Goal: Task Accomplishment & Management: Manage account settings

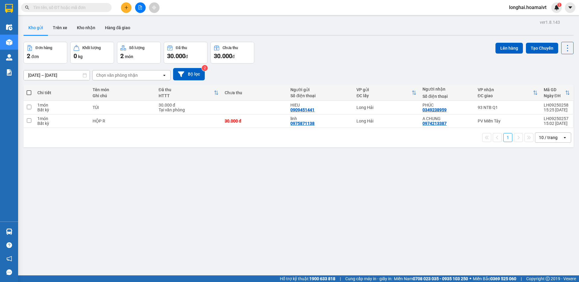
click at [30, 93] on span at bounding box center [29, 92] width 5 height 5
click at [29, 90] on input "checkbox" at bounding box center [29, 90] width 0 height 0
checkbox input "true"
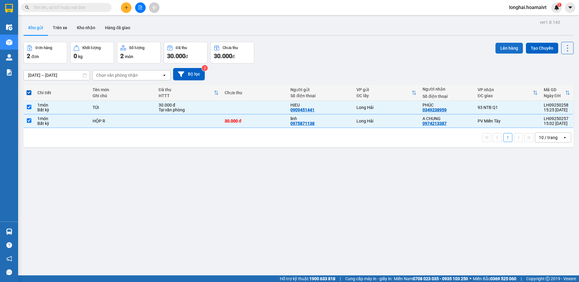
click at [501, 47] on button "Lên hàng" at bounding box center [508, 48] width 27 height 11
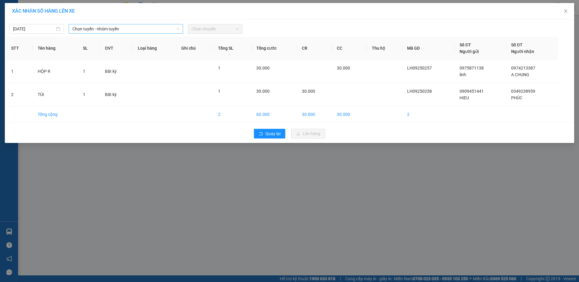
click at [128, 29] on span "Chọn tuyến - nhóm tuyến" at bounding box center [125, 28] width 107 height 9
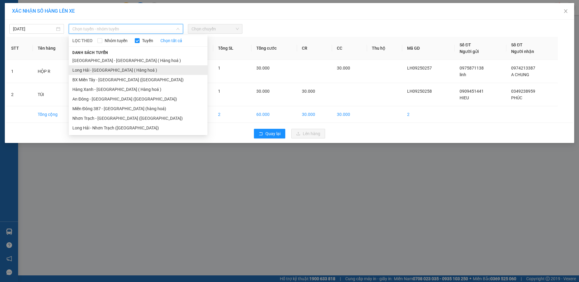
click at [111, 71] on li "Long Hải - [GEOGRAPHIC_DATA] ( Hàng hoá )" at bounding box center [138, 70] width 139 height 10
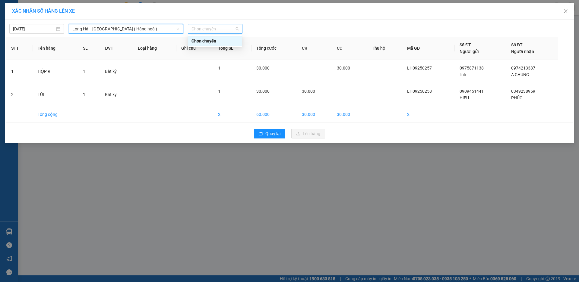
click at [221, 30] on span "Chọn chuyến" at bounding box center [214, 28] width 47 height 9
type input "06"
click at [229, 55] on div "Thêm chuyến " 06:00 "" at bounding box center [220, 51] width 64 height 10
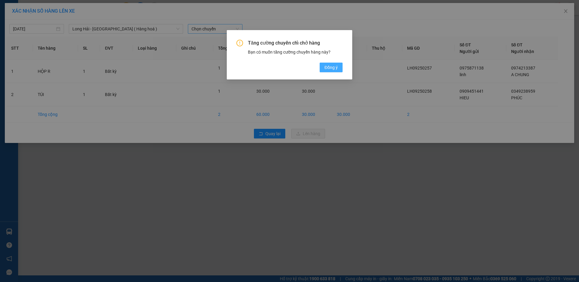
click at [334, 67] on span "Đồng ý" at bounding box center [330, 67] width 13 height 7
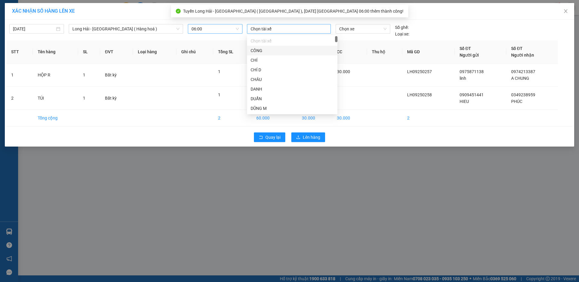
click at [305, 27] on div at bounding box center [288, 28] width 81 height 7
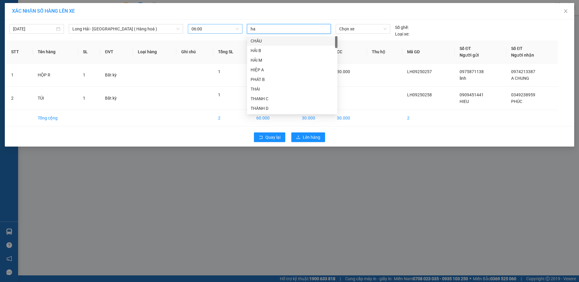
type input "hai"
click at [265, 100] on div "HẢI-LH" at bounding box center [292, 99] width 83 height 7
click at [386, 29] on span "Chọn xe" at bounding box center [362, 28] width 47 height 9
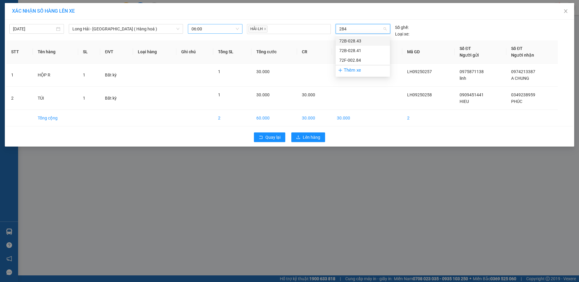
type input "2841"
click at [351, 39] on div "72B-028.41" at bounding box center [362, 41] width 47 height 7
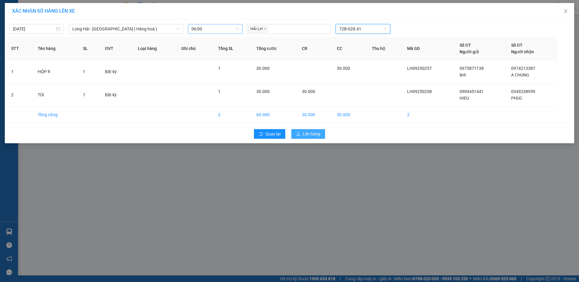
click at [307, 135] on span "Lên hàng" at bounding box center [311, 134] width 17 height 7
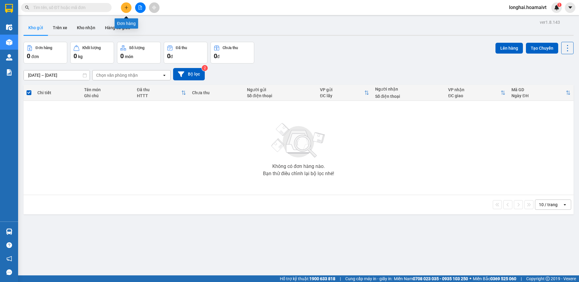
click at [125, 5] on icon "plus" at bounding box center [126, 7] width 4 height 4
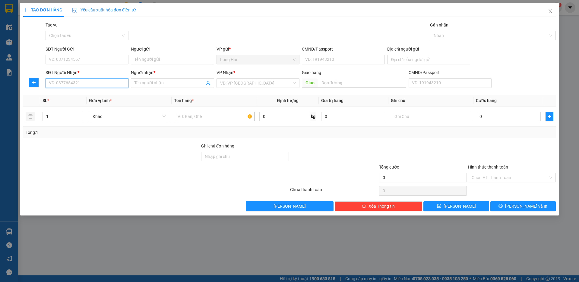
click at [90, 83] on input "SĐT Người Nhận *" at bounding box center [87, 83] width 83 height 10
type input "0941280698"
click at [79, 94] on div "0941280698 - HÙNG" at bounding box center [87, 95] width 76 height 7
type input "68A DG SO 1 LH"
type input "HÙNG"
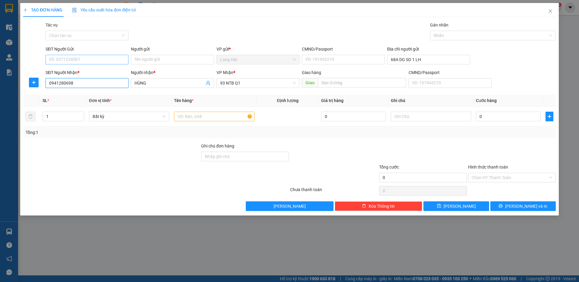
type input "0941280698"
click at [86, 58] on input "SĐT Người Gửi" at bounding box center [87, 60] width 83 height 10
click at [75, 75] on div "0396357777 - HOÀNG" at bounding box center [87, 71] width 76 height 7
type input "0396357777"
type input "HOÀNG"
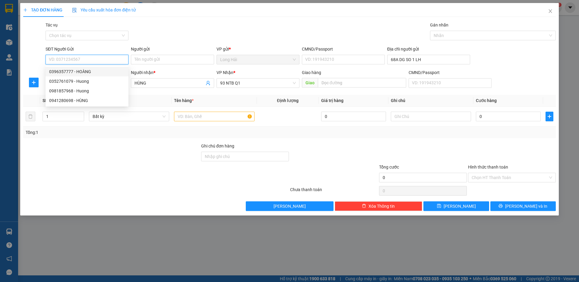
type input "079201013784"
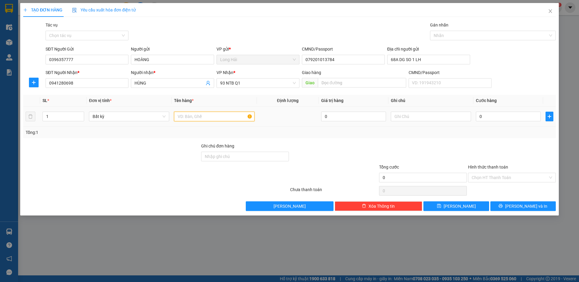
click at [205, 118] on input "text" at bounding box center [214, 117] width 80 height 10
type input "tx hai san"
click at [504, 119] on input "0" at bounding box center [508, 117] width 65 height 10
type input "5"
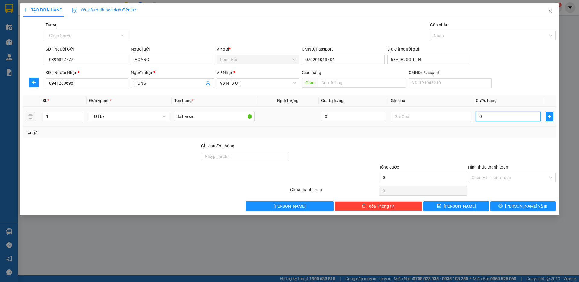
type input "5"
type input "50"
type input "50.000"
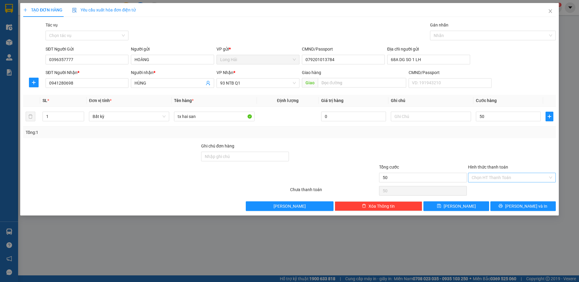
type input "50.000"
click at [512, 177] on input "Hình thức thanh toán" at bounding box center [510, 177] width 76 height 9
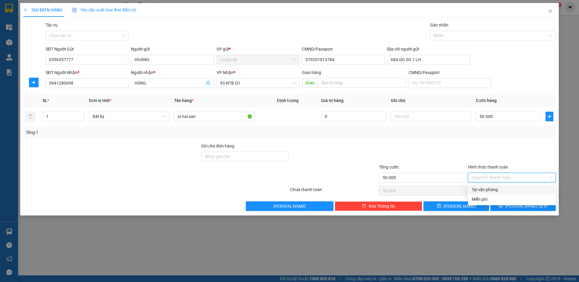
click at [507, 189] on div "Tại văn phòng" at bounding box center [512, 190] width 80 height 7
type input "0"
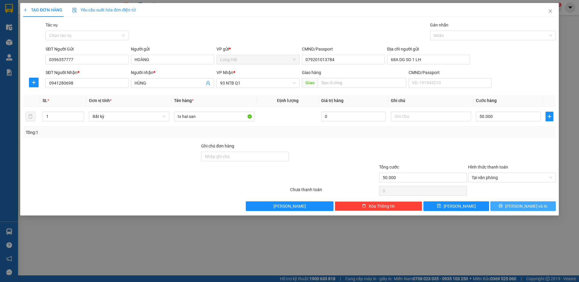
click at [503, 205] on icon "printer" at bounding box center [500, 206] width 4 height 4
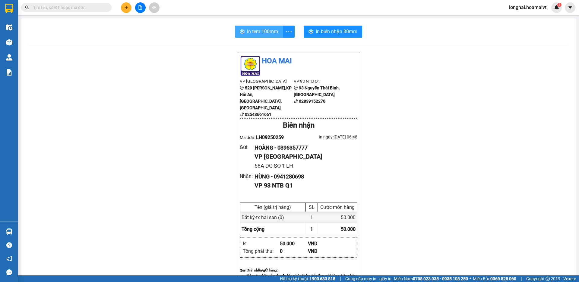
click at [259, 30] on span "In tem 100mm" at bounding box center [262, 32] width 31 height 8
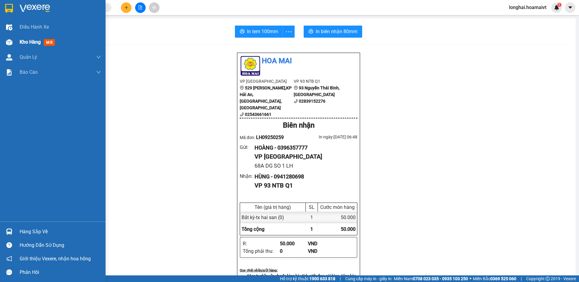
click at [14, 41] on div at bounding box center [9, 42] width 11 height 11
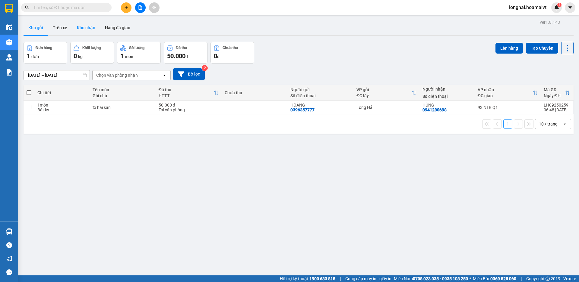
click at [98, 30] on button "Kho nhận" at bounding box center [86, 28] width 28 height 14
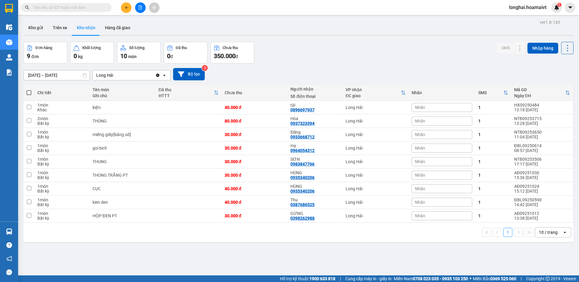
click at [69, 9] on input "text" at bounding box center [68, 7] width 71 height 7
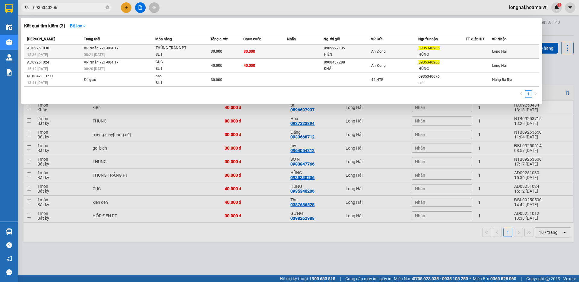
type input "0935340206"
click at [197, 48] on div "THÙNG TRẮNG PT" at bounding box center [178, 48] width 45 height 7
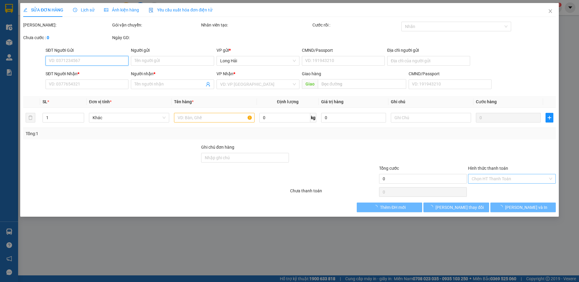
type input "0909227105"
type input "HIỂN"
type input "0935340206"
type input "HÙNG"
type input "30.000"
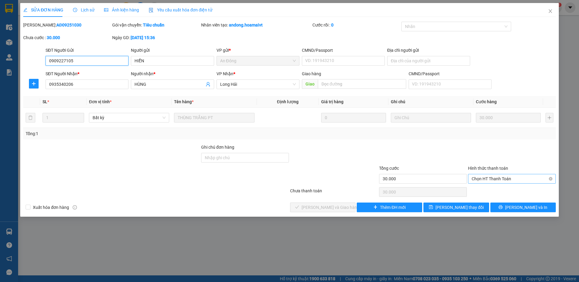
click at [503, 177] on span "Chọn HT Thanh Toán" at bounding box center [512, 179] width 80 height 9
click at [499, 186] on div "Total Paid Fee 0 Total UnPaid Fee 30.000 Cash Collection Total Fee Mã ĐH: AĐ092…" at bounding box center [289, 117] width 532 height 191
drag, startPoint x: 483, startPoint y: 169, endPoint x: 482, endPoint y: 173, distance: 4.8
click at [483, 169] on label "Hình thức thanh toán" at bounding box center [488, 168] width 40 height 5
click at [483, 175] on input "Hình thức thanh toán" at bounding box center [510, 179] width 76 height 9
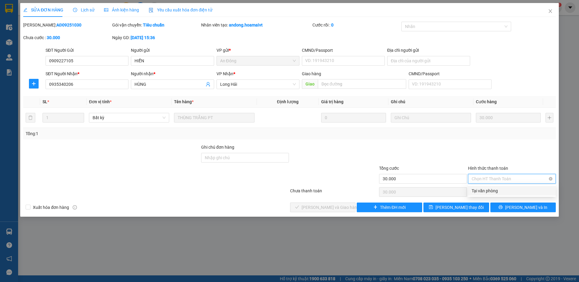
click at [482, 175] on span "Chọn HT Thanh Toán" at bounding box center [512, 179] width 80 height 9
click at [482, 190] on div "Tại văn phòng" at bounding box center [512, 191] width 80 height 7
type input "0"
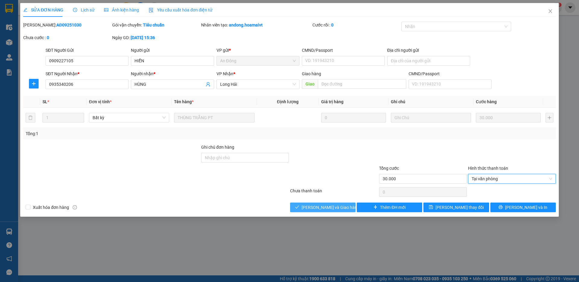
click at [301, 203] on button "[PERSON_NAME] và Giao hàng" at bounding box center [322, 208] width 65 height 10
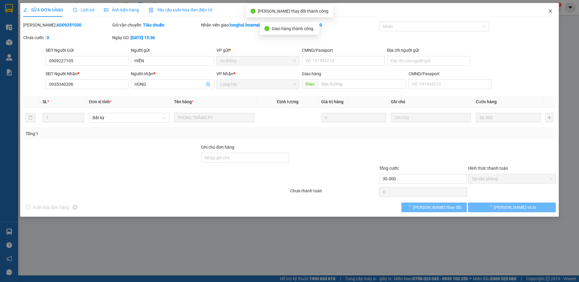
click at [552, 8] on span "Close" at bounding box center [550, 11] width 17 height 17
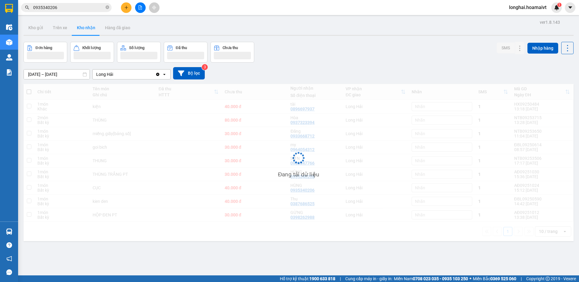
click at [95, 8] on input "0935340206" at bounding box center [68, 7] width 71 height 7
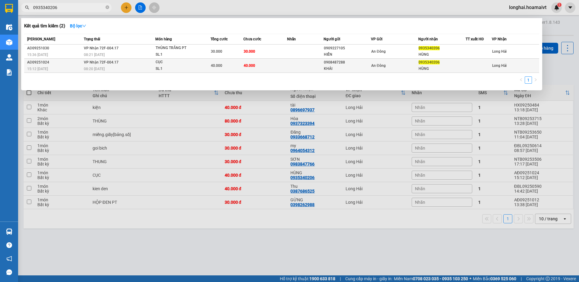
click at [160, 65] on div "CỤC" at bounding box center [178, 62] width 45 height 7
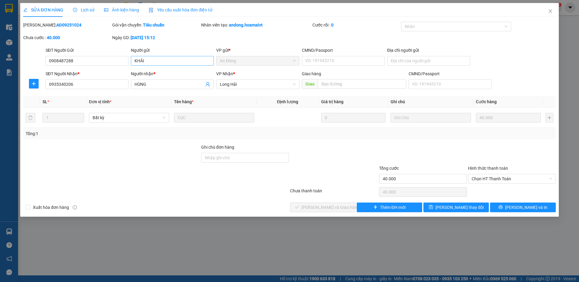
type input "0908487288"
type input "KHẢI"
type input "0935340206"
type input "HÙNG"
type input "40.000"
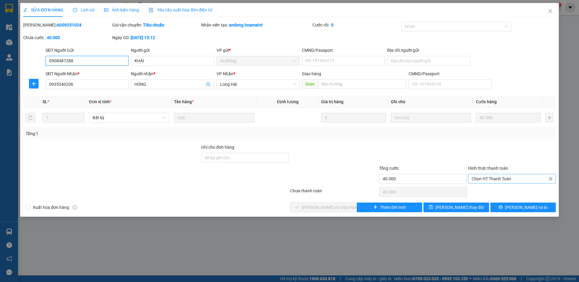
click at [484, 177] on span "Chọn HT Thanh Toán" at bounding box center [512, 179] width 80 height 9
click at [487, 190] on div "Tại văn phòng" at bounding box center [512, 191] width 80 height 7
type input "0"
click at [317, 202] on div "Total Paid Fee 0 Total UnPaid Fee 40.000 Cash Collection Total Fee Mã ĐH: AĐ092…" at bounding box center [289, 117] width 532 height 191
click at [317, 211] on span "[PERSON_NAME] và Giao hàng" at bounding box center [330, 207] width 58 height 7
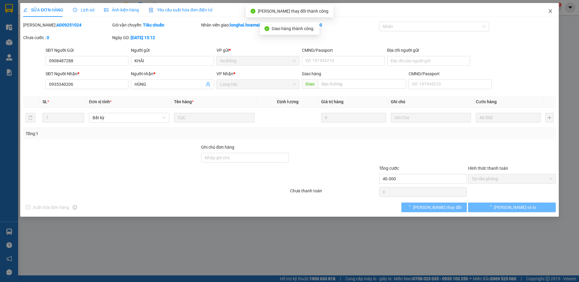
click at [549, 8] on span "Close" at bounding box center [550, 11] width 17 height 17
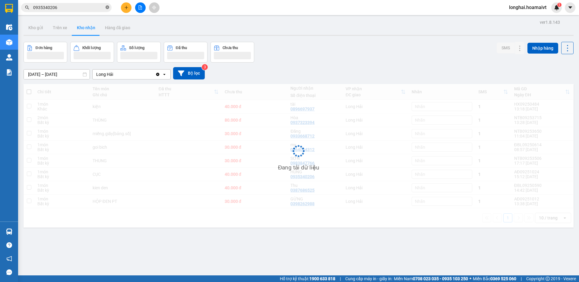
click at [109, 7] on icon "close-circle" at bounding box center [108, 7] width 4 height 4
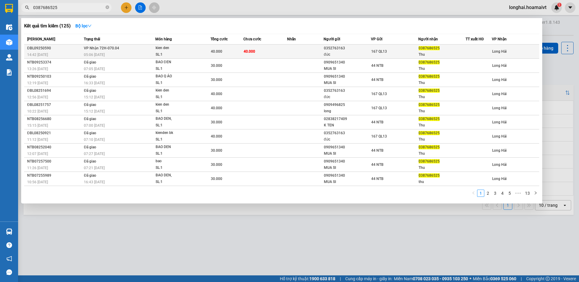
type input "0387686525"
click at [289, 45] on td at bounding box center [305, 52] width 36 height 14
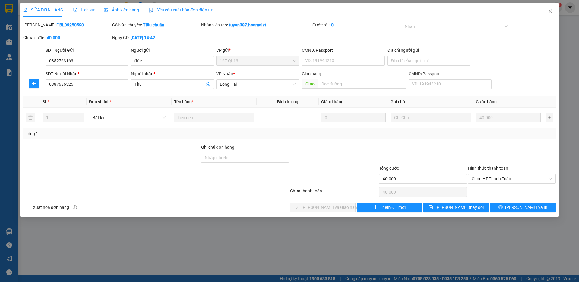
type input "0352763163"
type input "đức"
type input "0387686525"
type input "Thu"
type input "40.000"
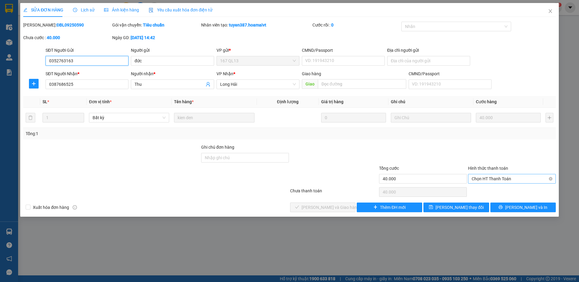
click at [498, 177] on span "Chọn HT Thanh Toán" at bounding box center [512, 179] width 80 height 9
click at [501, 188] on div "Tại văn phòng" at bounding box center [512, 191] width 80 height 7
type input "0"
click at [345, 203] on button "[PERSON_NAME] và Giao hàng" at bounding box center [322, 208] width 65 height 10
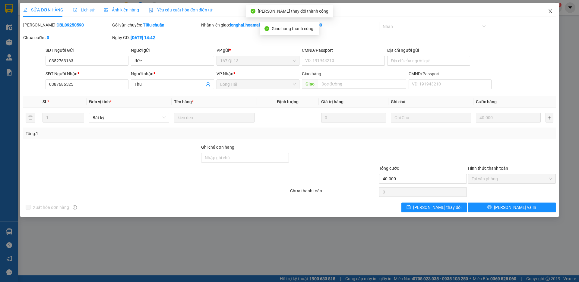
click at [551, 11] on icon "close" at bounding box center [549, 11] width 3 height 4
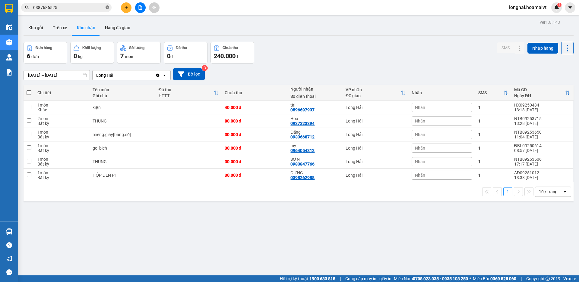
click at [107, 7] on icon "close-circle" at bounding box center [108, 7] width 4 height 4
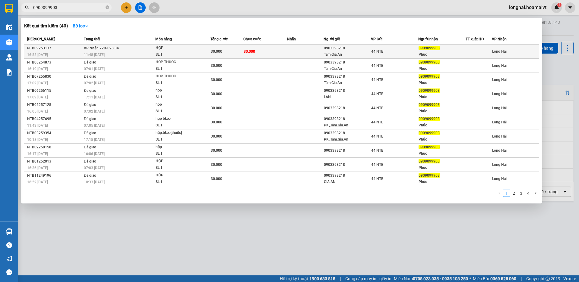
type input "0909099903"
click at [271, 48] on td "30.000" at bounding box center [265, 52] width 44 height 14
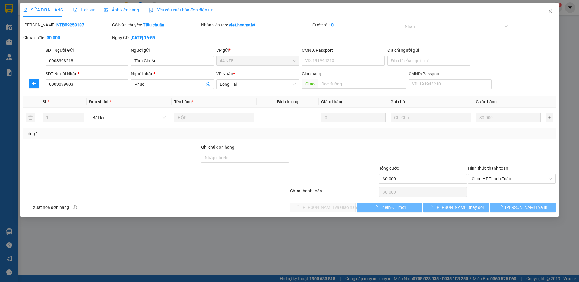
type input "0903398218"
type input "Tâm.Gia.An"
type input "0909099903"
type input "Phúc"
type input "30.000"
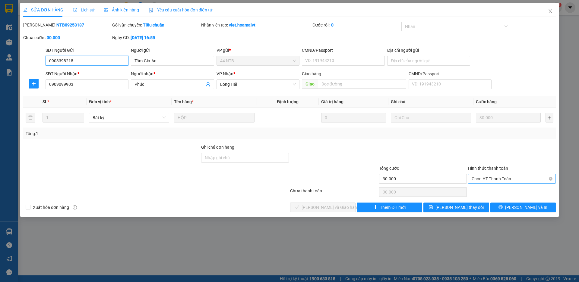
click at [484, 176] on span "Chọn HT Thanh Toán" at bounding box center [512, 179] width 80 height 9
click at [486, 188] on div "Tại văn phòng" at bounding box center [512, 191] width 80 height 7
type input "0"
click at [332, 210] on span "[PERSON_NAME] và Giao hàng" at bounding box center [330, 207] width 58 height 7
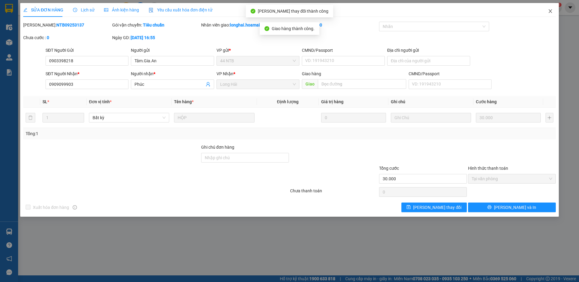
click at [553, 11] on span "Close" at bounding box center [550, 11] width 17 height 17
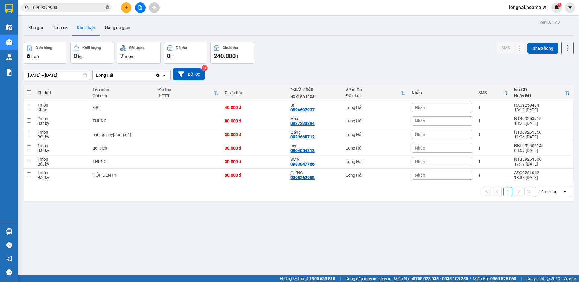
click at [106, 8] on icon "close-circle" at bounding box center [108, 7] width 4 height 4
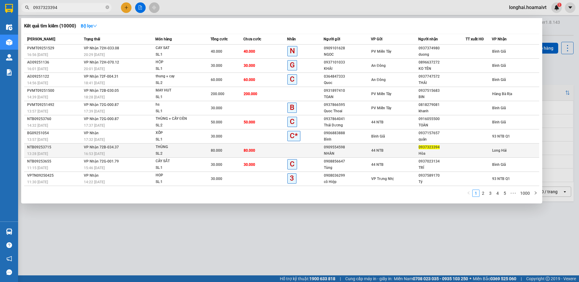
type input "0937323394"
click at [279, 151] on td "80.000" at bounding box center [265, 151] width 44 height 14
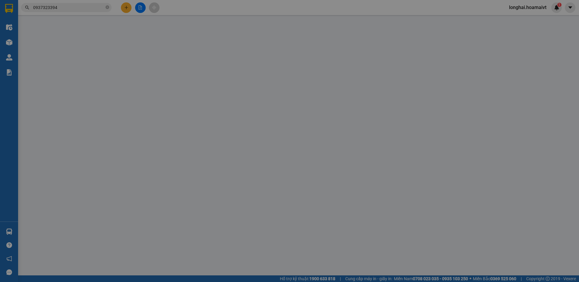
type input "0909554598"
type input "NHÀN"
type input "060200006683"
type input "0937323394"
type input "Hòa"
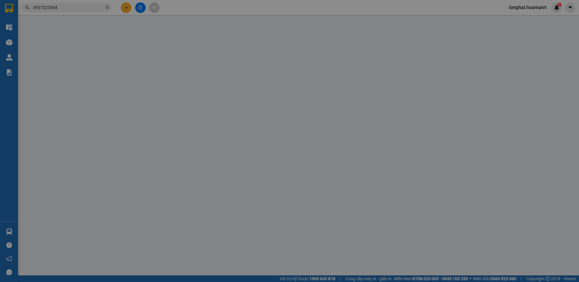
type input "80.000"
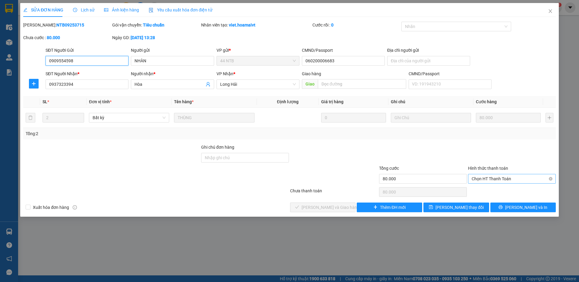
click at [490, 181] on span "Chọn HT Thanh Toán" at bounding box center [512, 179] width 80 height 9
click at [493, 193] on div "Tại văn phòng" at bounding box center [512, 191] width 80 height 7
type input "0"
click at [299, 207] on icon "check" at bounding box center [297, 207] width 4 height 4
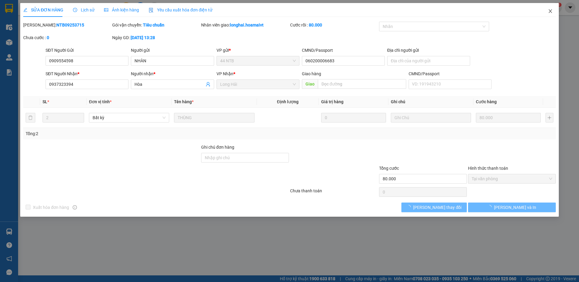
click at [551, 12] on icon "close" at bounding box center [550, 11] width 5 height 5
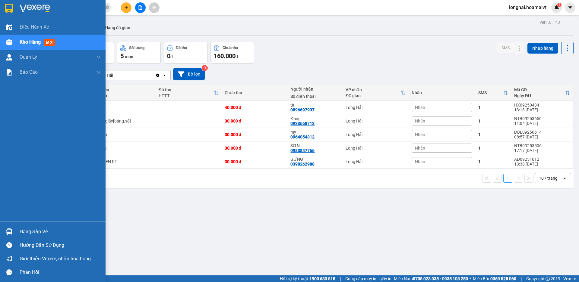
click at [24, 231] on div "Hàng sắp về" at bounding box center [60, 232] width 81 height 9
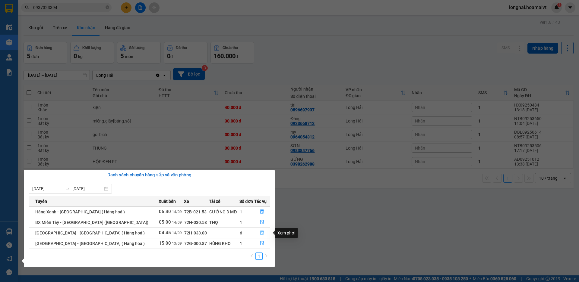
click at [260, 232] on icon "file-done" at bounding box center [262, 233] width 4 height 4
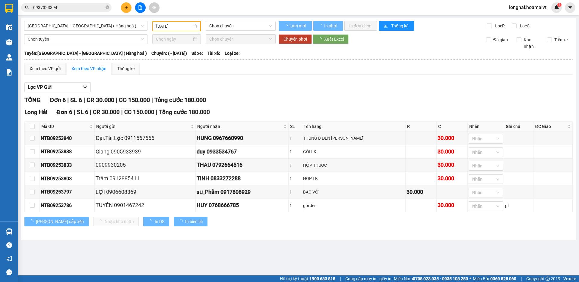
type input "[DATE]"
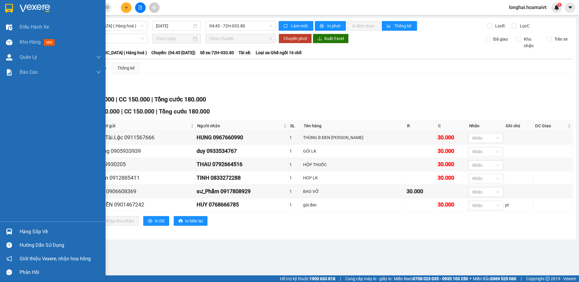
click at [37, 231] on div "Hàng sắp về" at bounding box center [60, 232] width 81 height 9
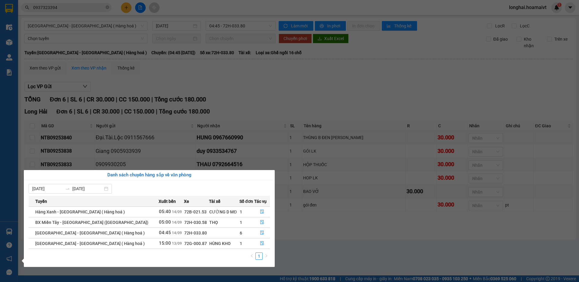
click at [268, 134] on section "Kết quả tìm kiếm ( 23 ) Bộ lọc Mã ĐH Trạng thái Món hàng Tổng cước Chưa cước Nh…" at bounding box center [289, 141] width 579 height 282
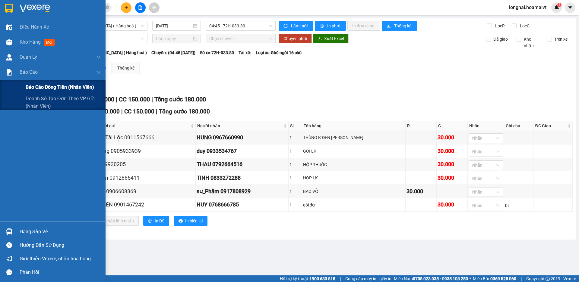
click at [23, 86] on div "Báo cáo dòng tiền (nhân viên)" at bounding box center [53, 87] width 106 height 15
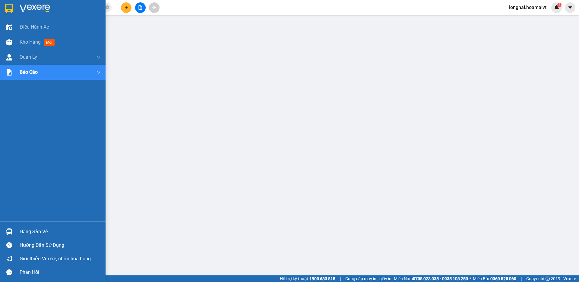
click at [21, 232] on div "Hàng sắp về" at bounding box center [60, 232] width 81 height 9
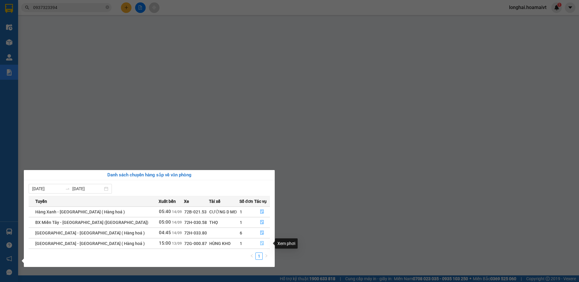
click at [257, 244] on button "button" at bounding box center [261, 244] width 15 height 10
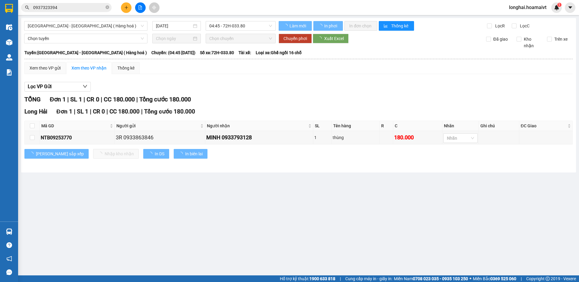
type input "[DATE]"
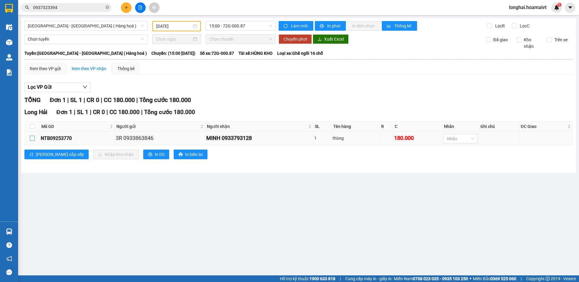
click at [30, 137] on input "checkbox" at bounding box center [32, 138] width 5 height 5
checkbox input "true"
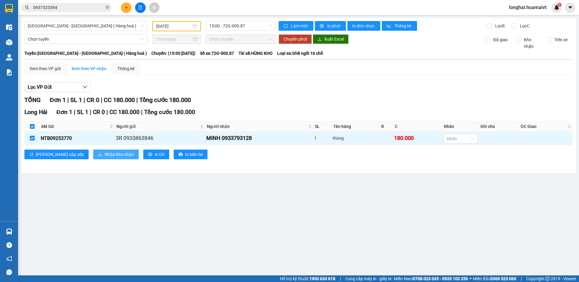
click at [105, 152] on span "Nhập kho nhận" at bounding box center [119, 154] width 29 height 7
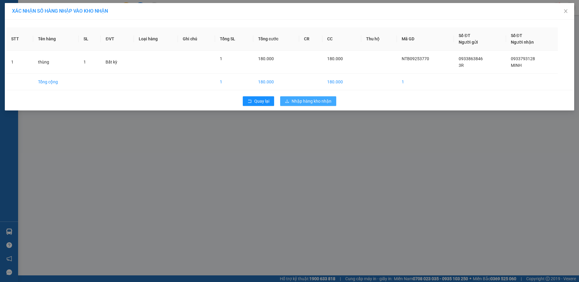
click at [306, 103] on span "Nhập hàng kho nhận" at bounding box center [312, 101] width 40 height 7
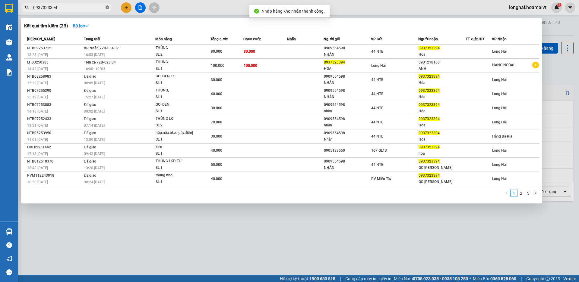
click at [108, 6] on icon "close-circle" at bounding box center [108, 7] width 4 height 4
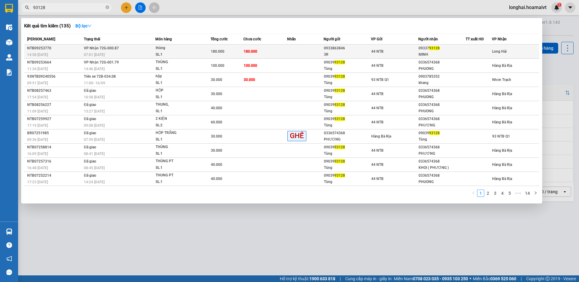
type input "93128"
click at [245, 51] on span "180.000" at bounding box center [251, 51] width 14 height 4
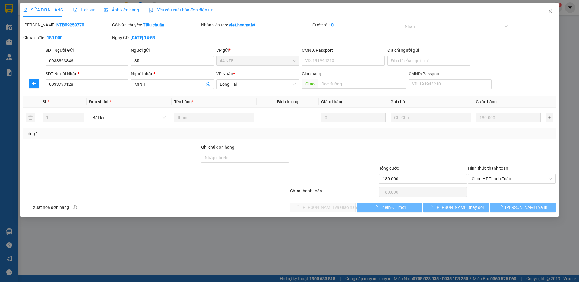
type input "0933863846"
type input "3R"
type input "0933793128"
type input "MINH"
type input "180.000"
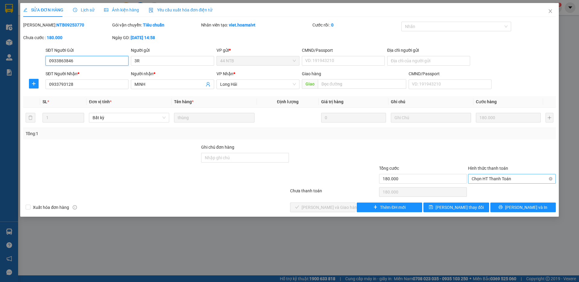
click at [494, 180] on span "Chọn HT Thanh Toán" at bounding box center [512, 179] width 80 height 9
click at [496, 188] on div "Tại văn phòng" at bounding box center [512, 191] width 80 height 7
type input "0"
click at [323, 204] on span "[PERSON_NAME] và Giao hàng" at bounding box center [330, 207] width 58 height 7
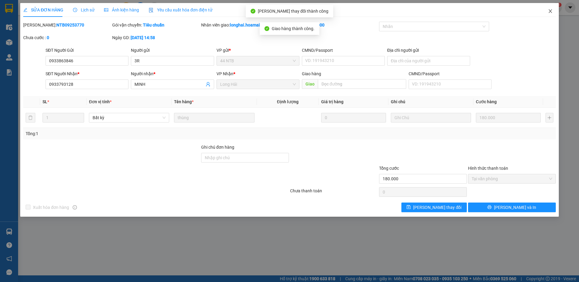
click at [550, 11] on icon "close" at bounding box center [549, 11] width 3 height 4
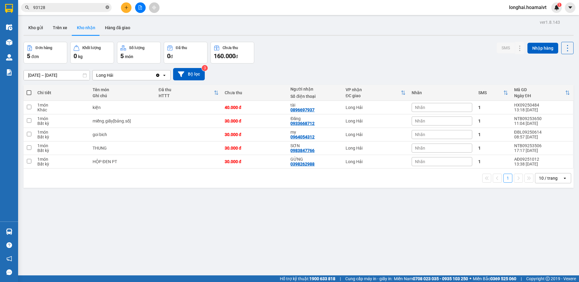
click at [106, 6] on icon "close-circle" at bounding box center [108, 7] width 4 height 4
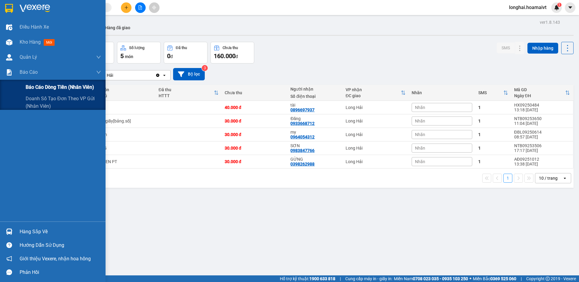
click at [29, 84] on span "Báo cáo dòng tiền (nhân viên)" at bounding box center [60, 88] width 68 height 8
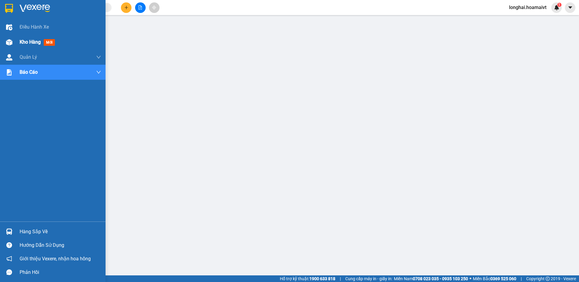
click at [24, 46] on div "Kho hàng mới" at bounding box center [39, 42] width 38 height 8
